Goal: Transaction & Acquisition: Download file/media

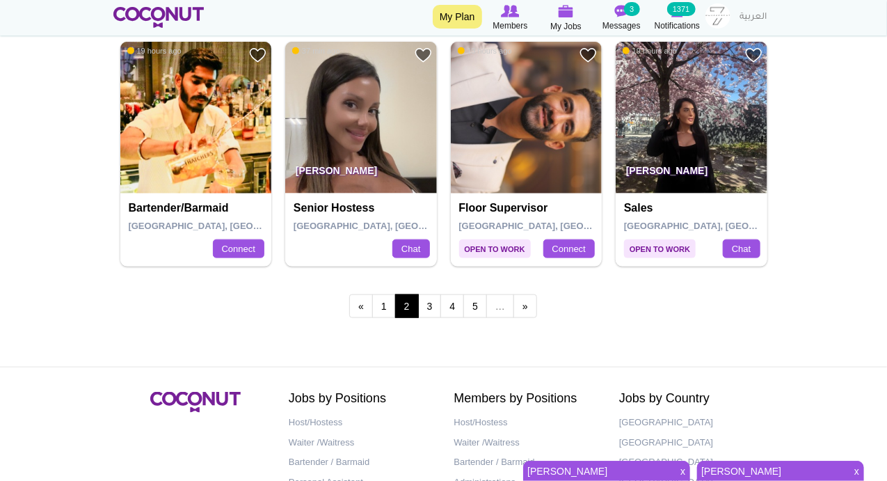
scroll to position [2596, 0]
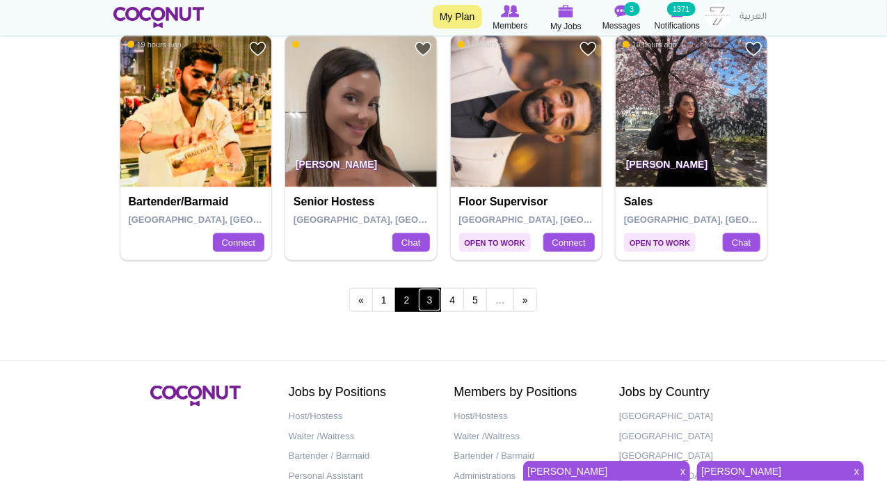
click at [431, 296] on link "3" at bounding box center [430, 300] width 24 height 24
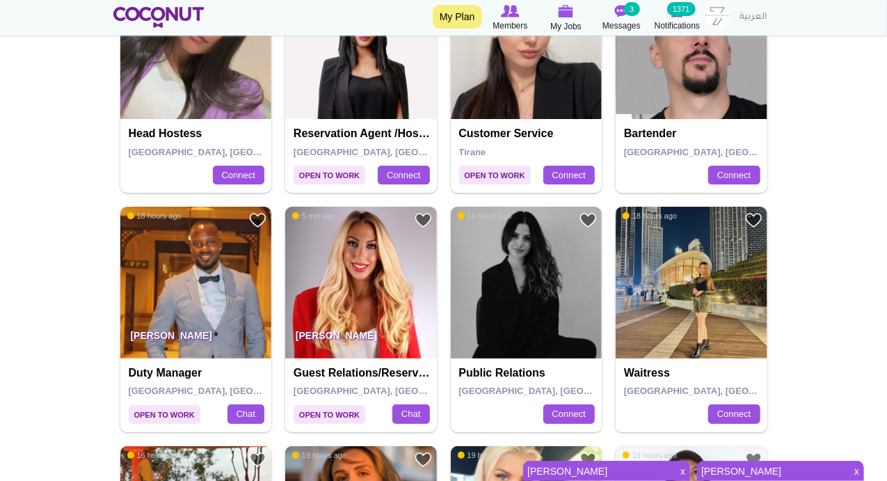
scroll to position [1785, 0]
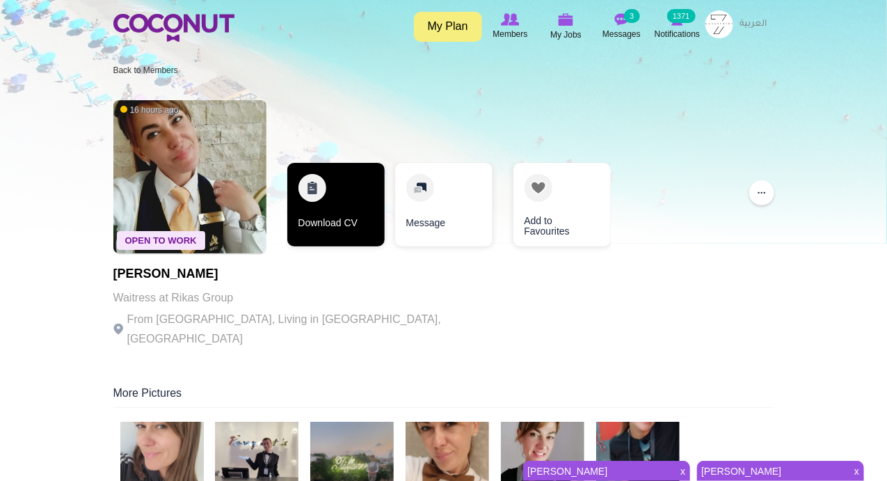
click at [312, 182] on link "Download CV" at bounding box center [335, 204] width 97 height 83
click at [309, 186] on link "Download CV" at bounding box center [335, 204] width 97 height 83
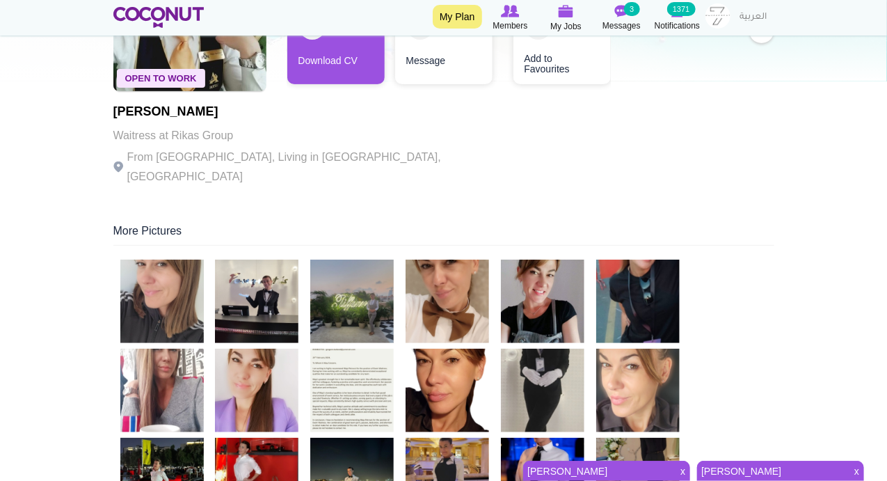
scroll to position [324, 0]
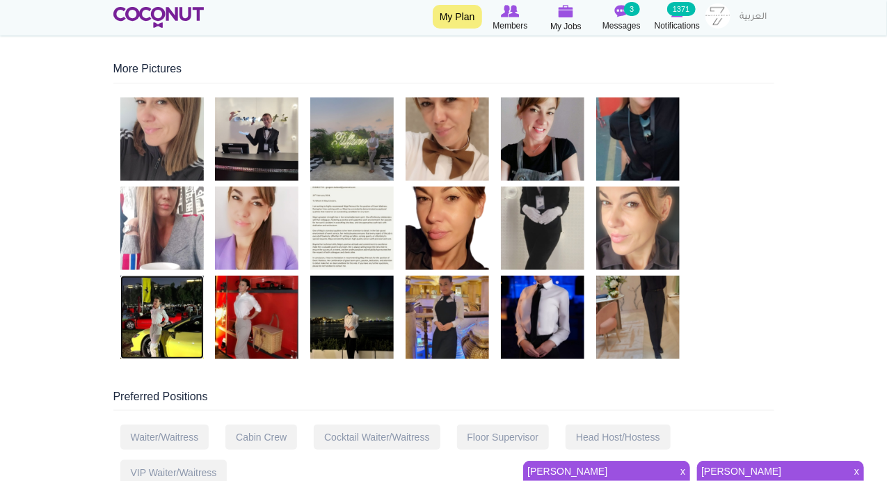
click at [154, 282] on img at bounding box center [161, 316] width 83 height 83
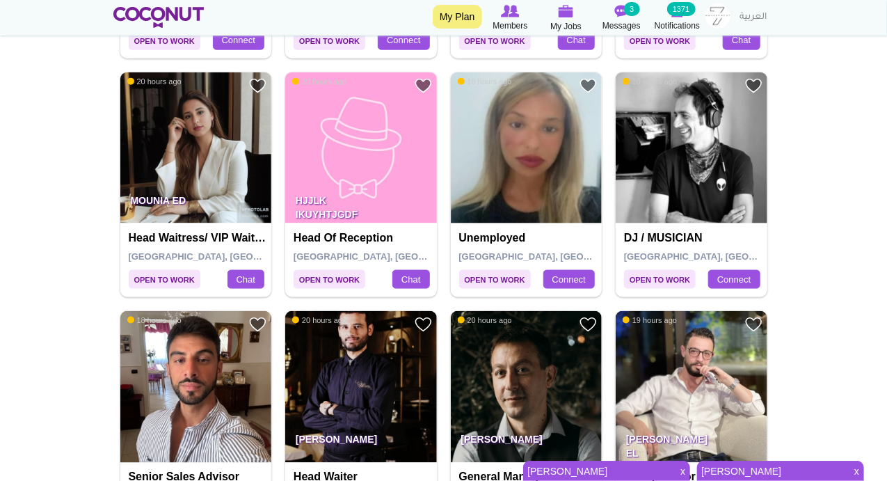
scroll to position [811, 0]
